Goal: Find specific page/section: Find specific page/section

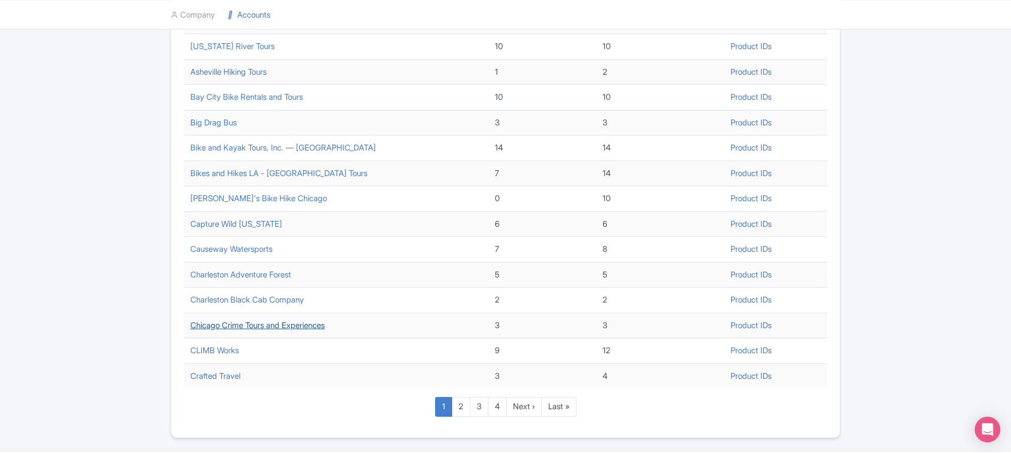
scroll to position [345, 0]
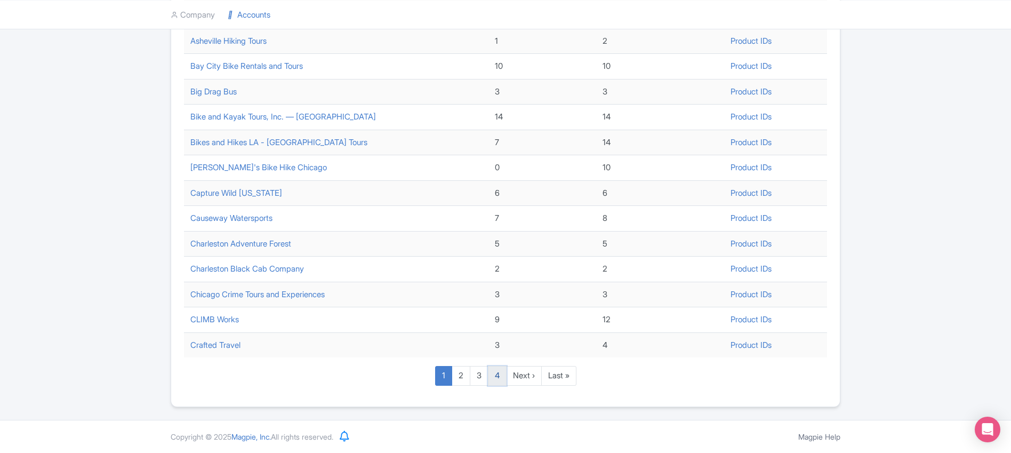
click at [496, 375] on link "4" at bounding box center [497, 376] width 19 height 20
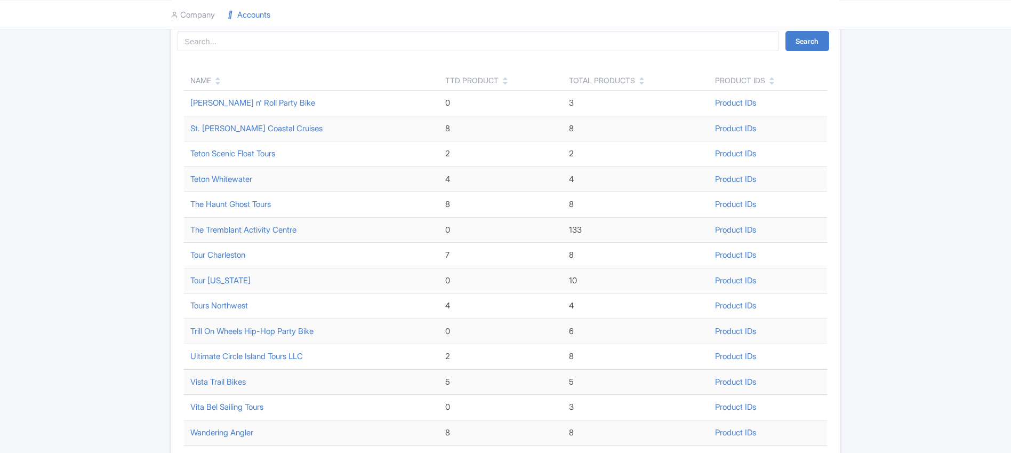
scroll to position [170, 0]
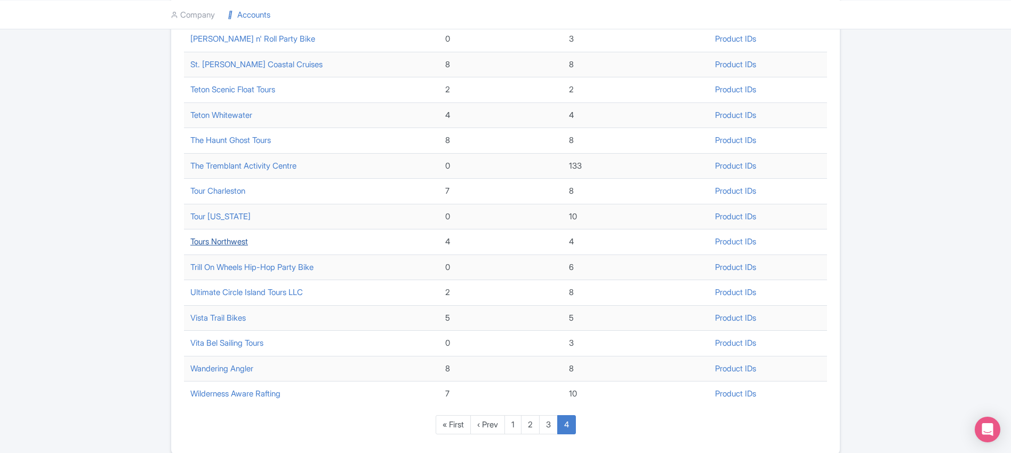
click at [215, 243] on link "Tours Northwest" at bounding box center [219, 241] width 58 height 10
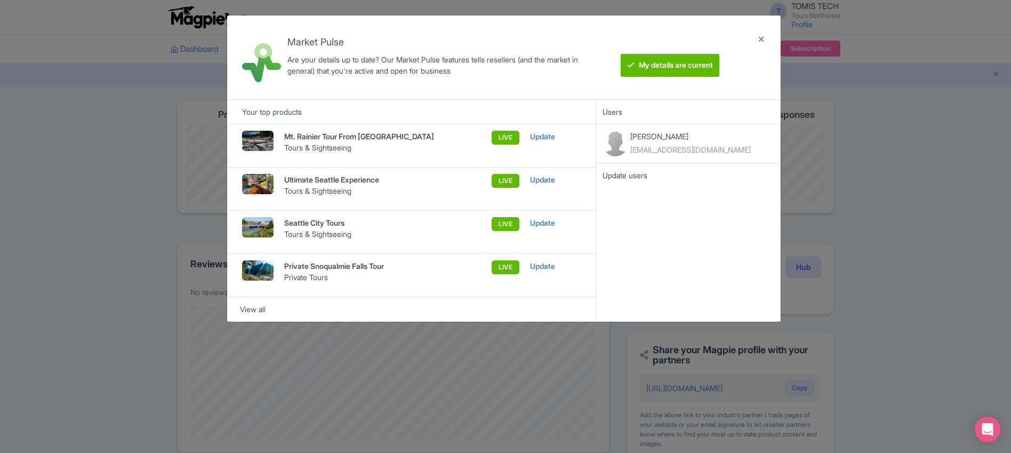
click at [109, 152] on div "Market Pulse Are your details up to date? Our Market Pulse features tells resel…" at bounding box center [505, 226] width 1011 height 453
click at [756, 38] on div at bounding box center [761, 57] width 26 height 67
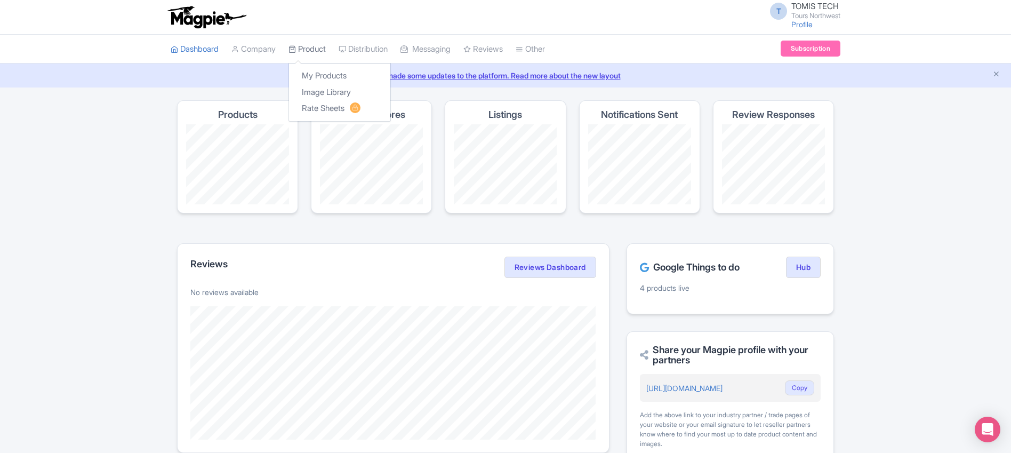
click at [312, 46] on link "Product" at bounding box center [306, 49] width 37 height 29
